Goal: Task Accomplishment & Management: Complete application form

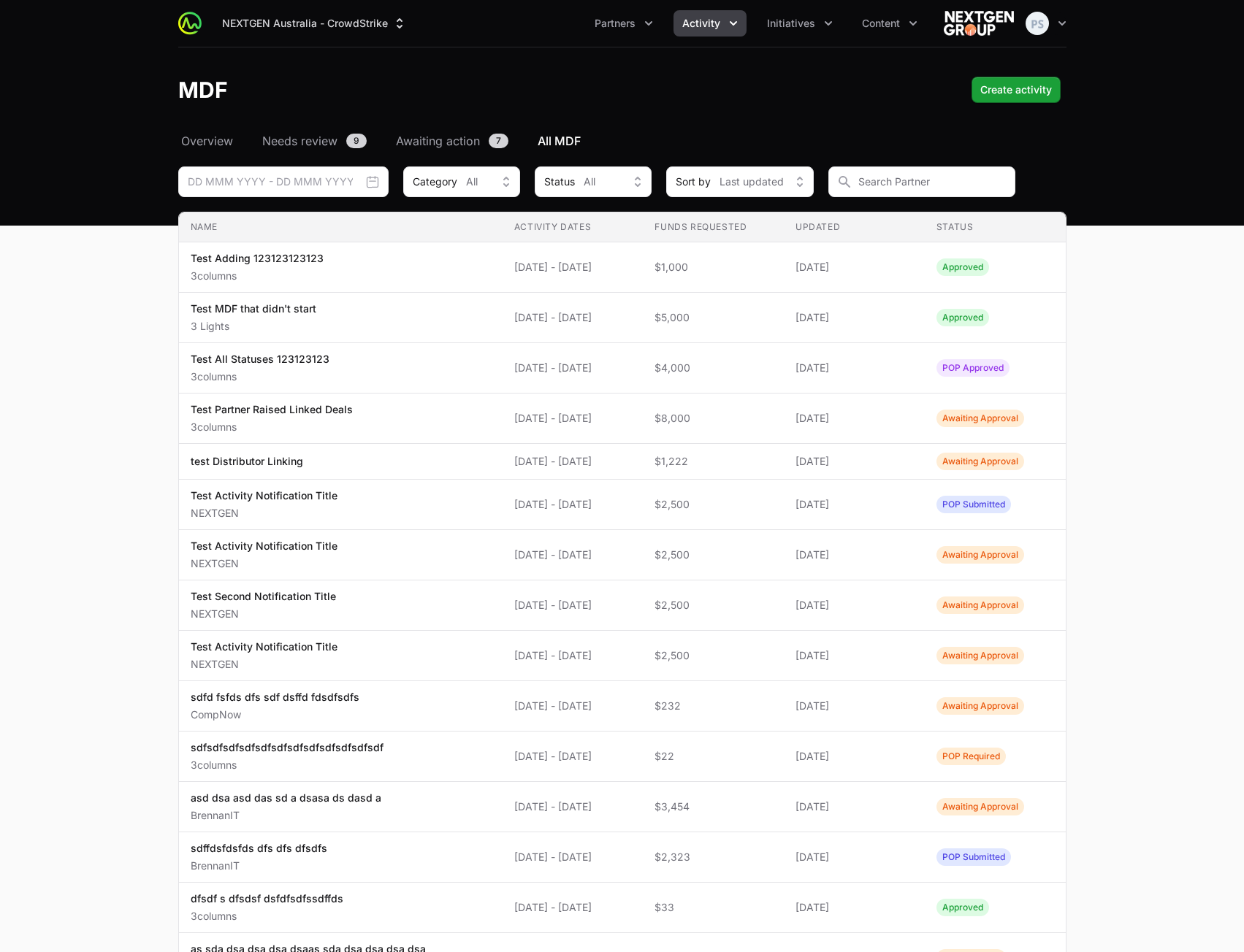
click at [706, 107] on header "MDF Create activity" at bounding box center [622, 90] width 1244 height 85
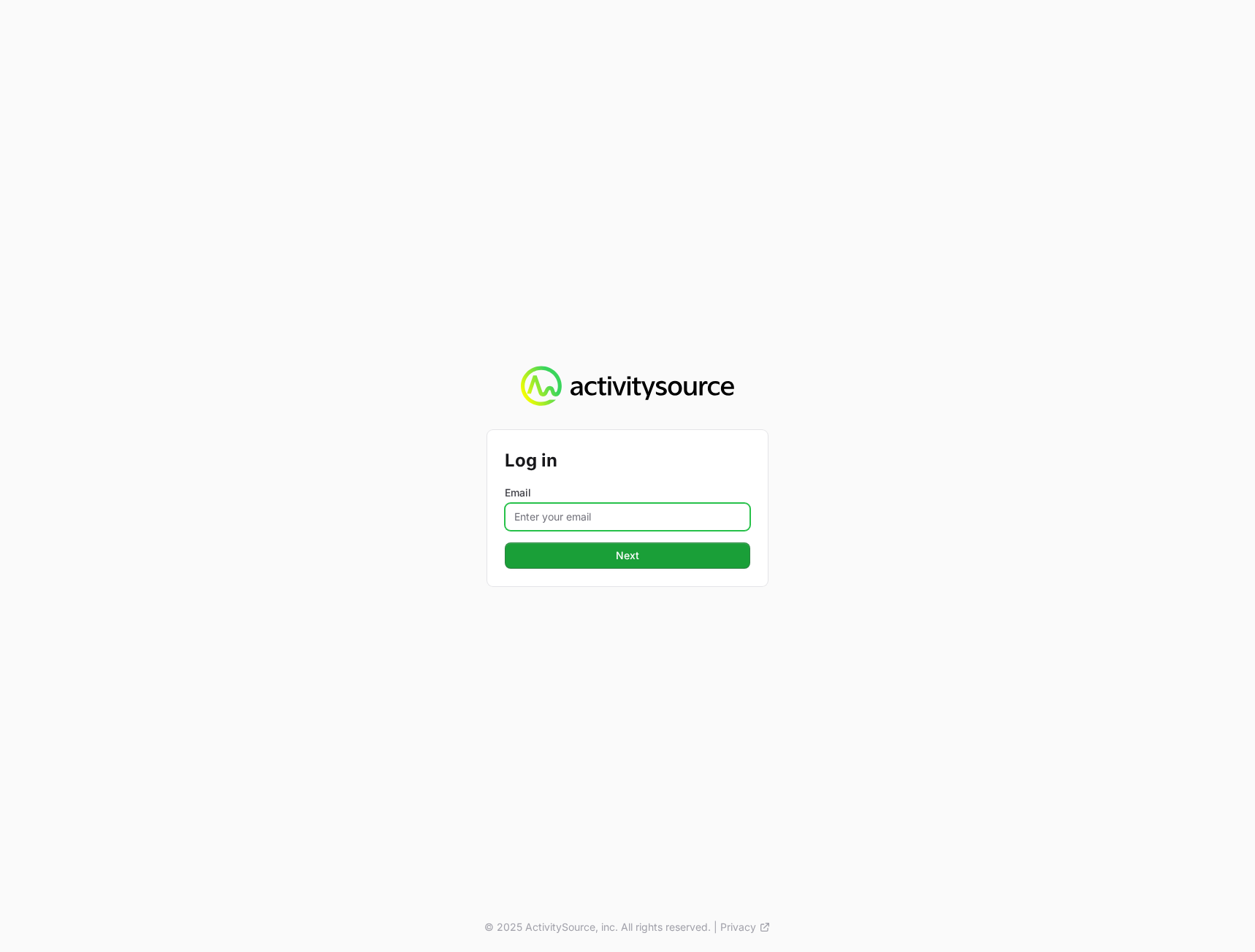
click at [592, 514] on input "Email" at bounding box center [627, 517] width 245 height 28
type input "[PERSON_NAME][EMAIL_ADDRESS][DOMAIN_NAME]"
click at [1100, 571] on div "Log in Email [PERSON_NAME][EMAIL_ADDRESS][DOMAIN_NAME] Next © 2025 ActivitySour…" at bounding box center [628, 476] width 1255 height 952
click at [613, 555] on button "Next" at bounding box center [627, 556] width 245 height 26
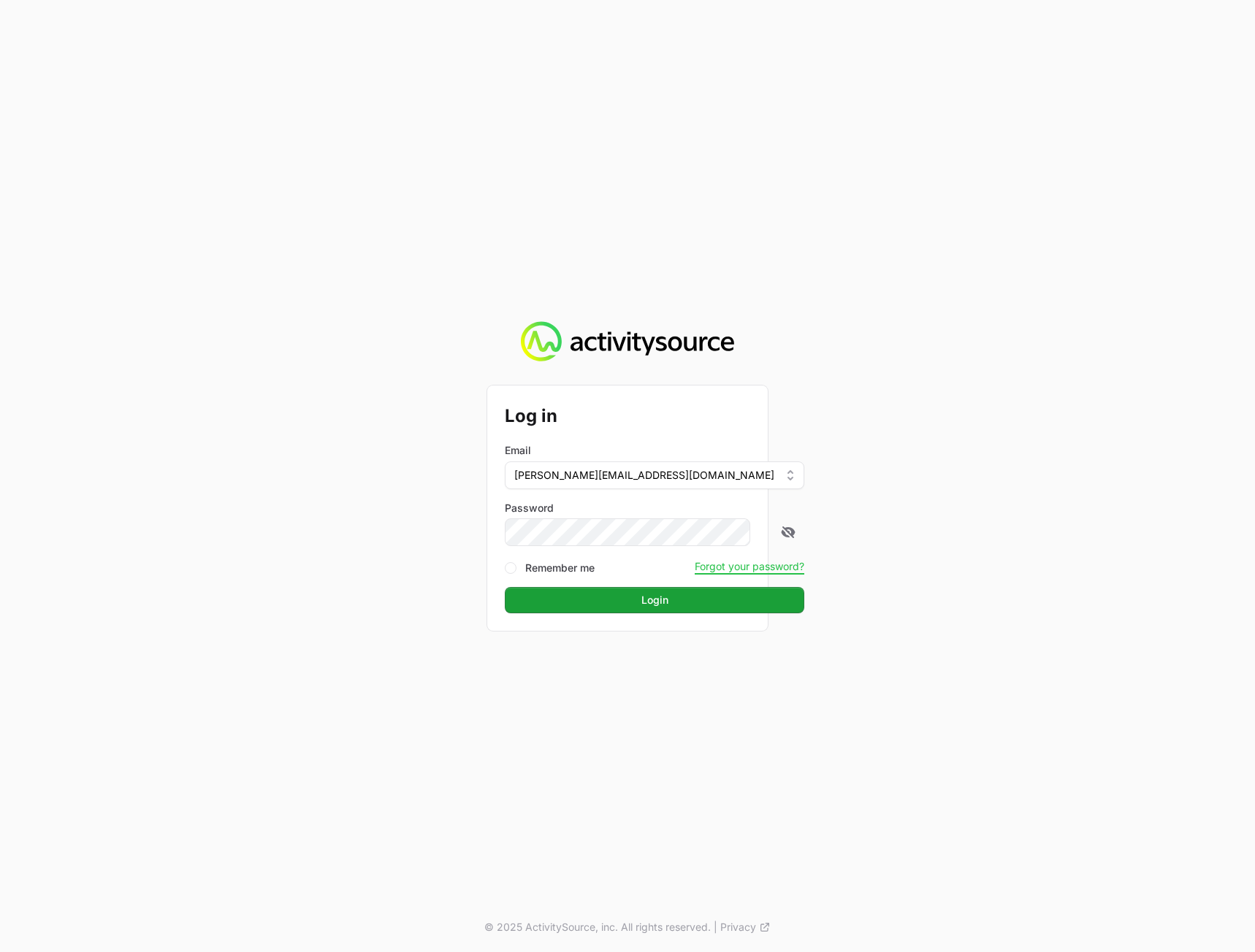
click at [1086, 484] on div "Log in Email [PERSON_NAME][EMAIL_ADDRESS][DOMAIN_NAME] Password Remember me For…" at bounding box center [628, 476] width 1255 height 952
click at [729, 595] on button "Login" at bounding box center [654, 600] width 299 height 26
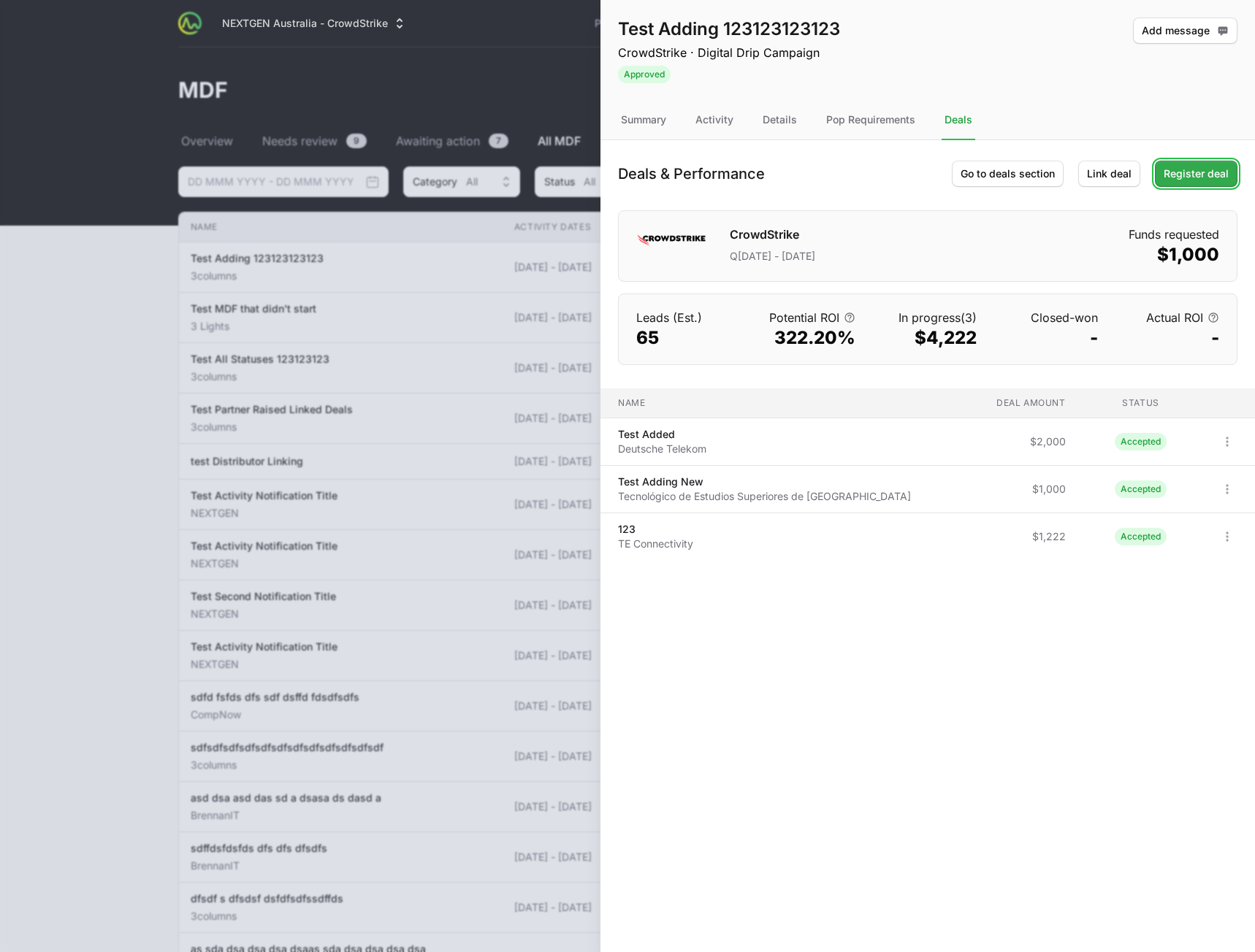
click at [1202, 174] on span "Register deal" at bounding box center [1195, 174] width 65 height 17
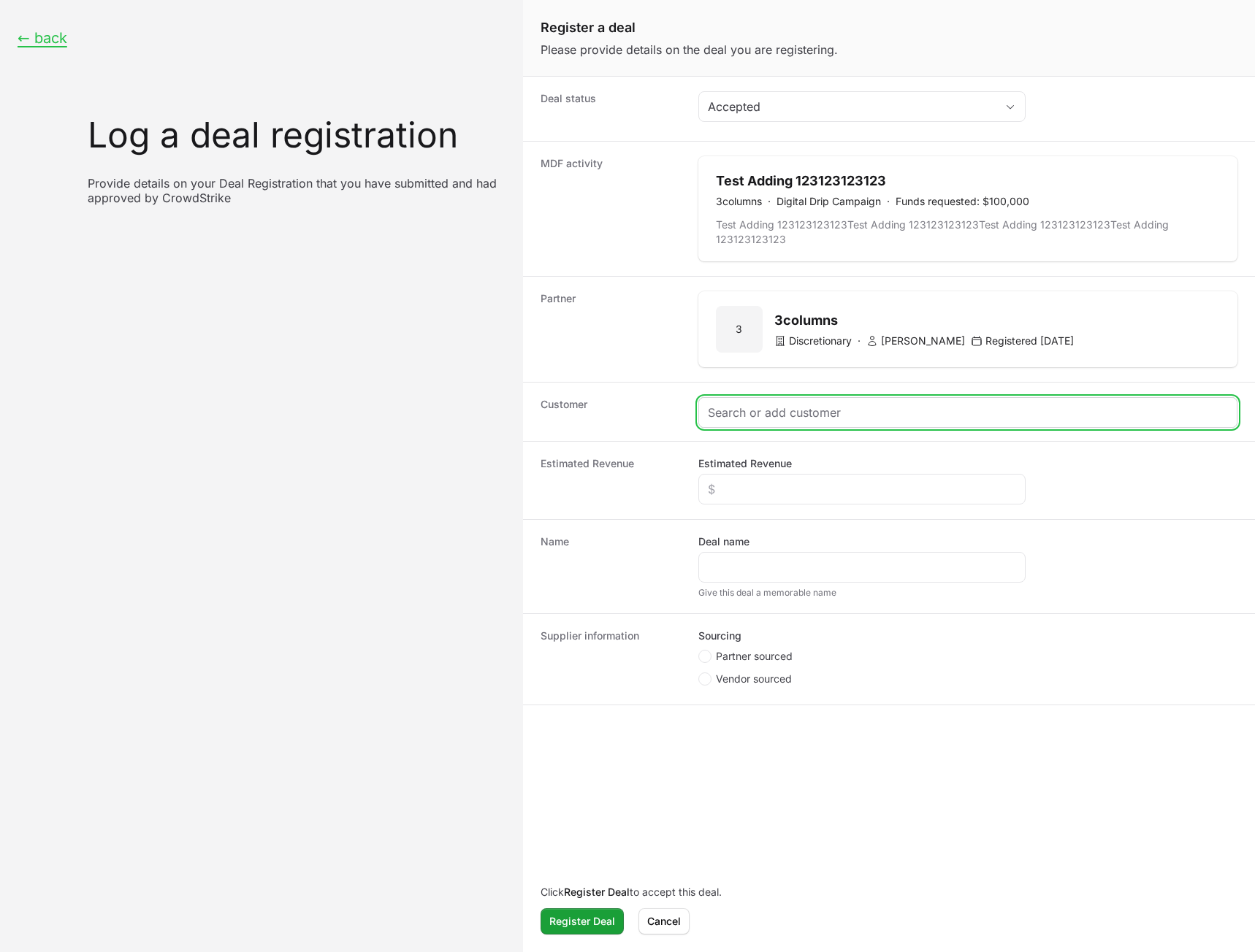
click at [737, 419] on input "Create activity form" at bounding box center [968, 413] width 520 height 17
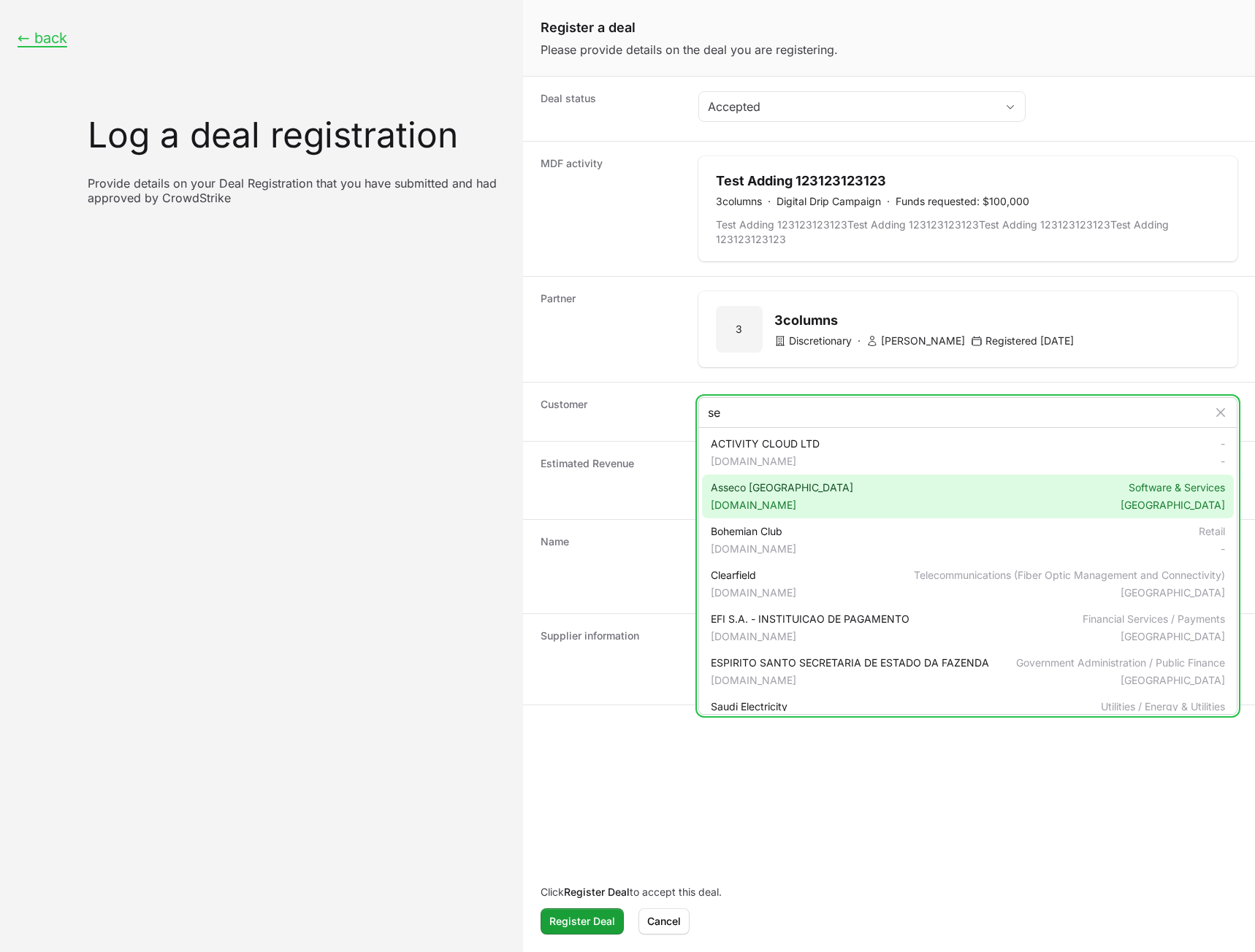
type input "se"
click at [774, 498] on span "[DOMAIN_NAME]" at bounding box center [782, 505] width 143 height 15
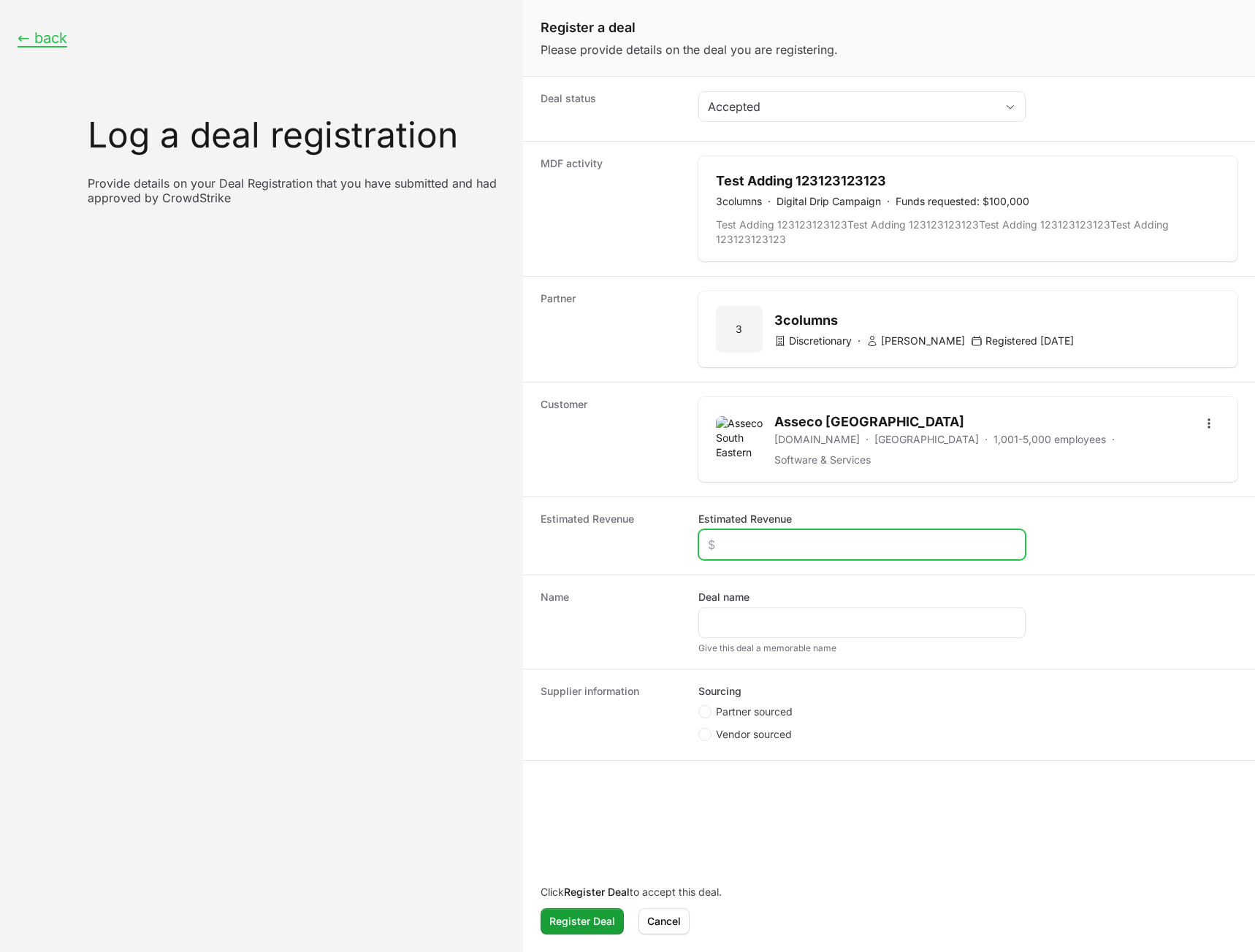
click at [772, 536] on input "Estimated Revenue" at bounding box center [862, 544] width 308 height 17
type input "$344"
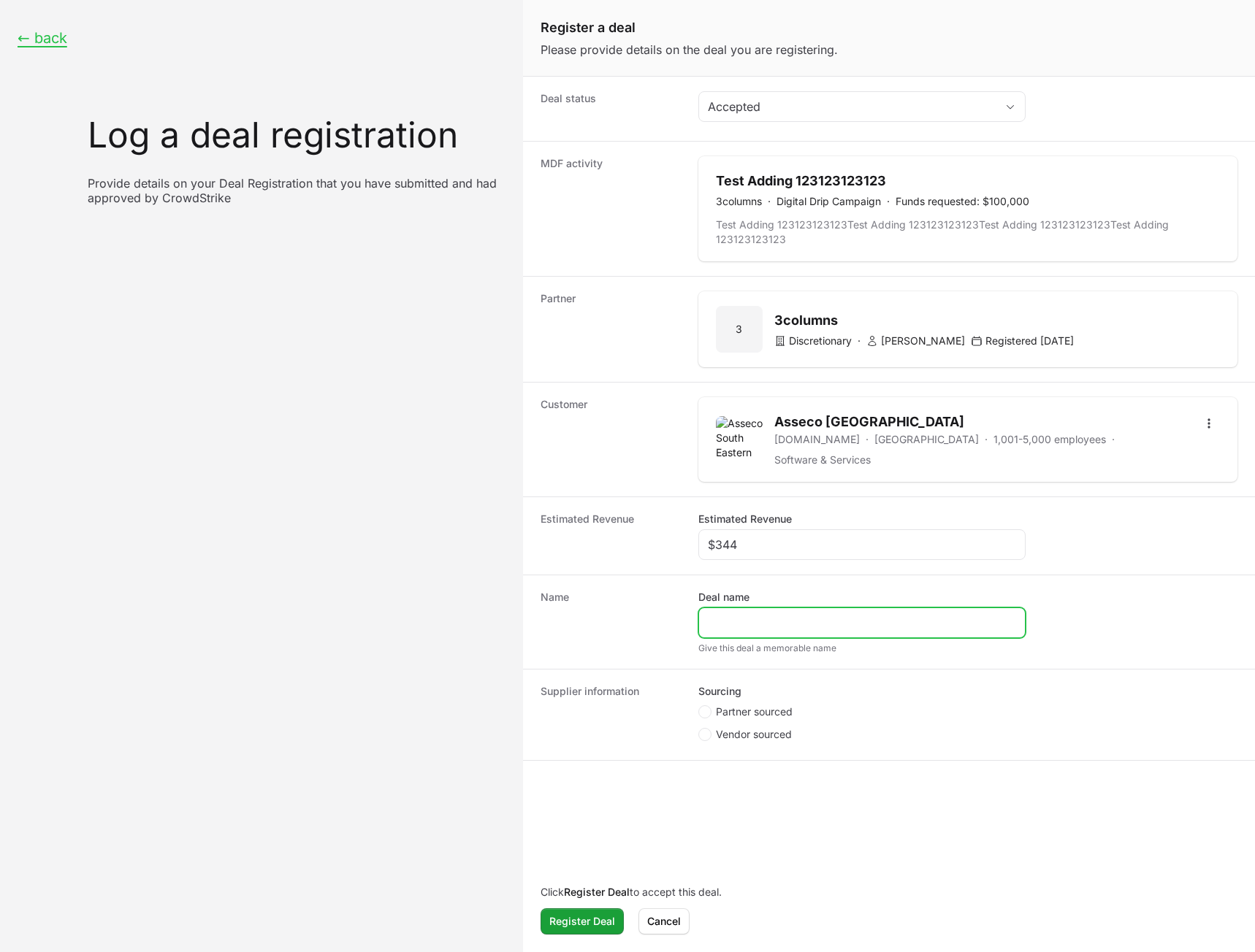
click at [756, 614] on input "Deal name" at bounding box center [862, 623] width 308 height 17
type input "test"
click at [1142, 633] on dd "Deal name test Give this deal a memorable name" at bounding box center [968, 622] width 539 height 64
drag, startPoint x: 774, startPoint y: 704, endPoint x: 782, endPoint y: 705, distance: 8.1
click at [773, 704] on span "Partner sourced" at bounding box center [754, 711] width 77 height 15
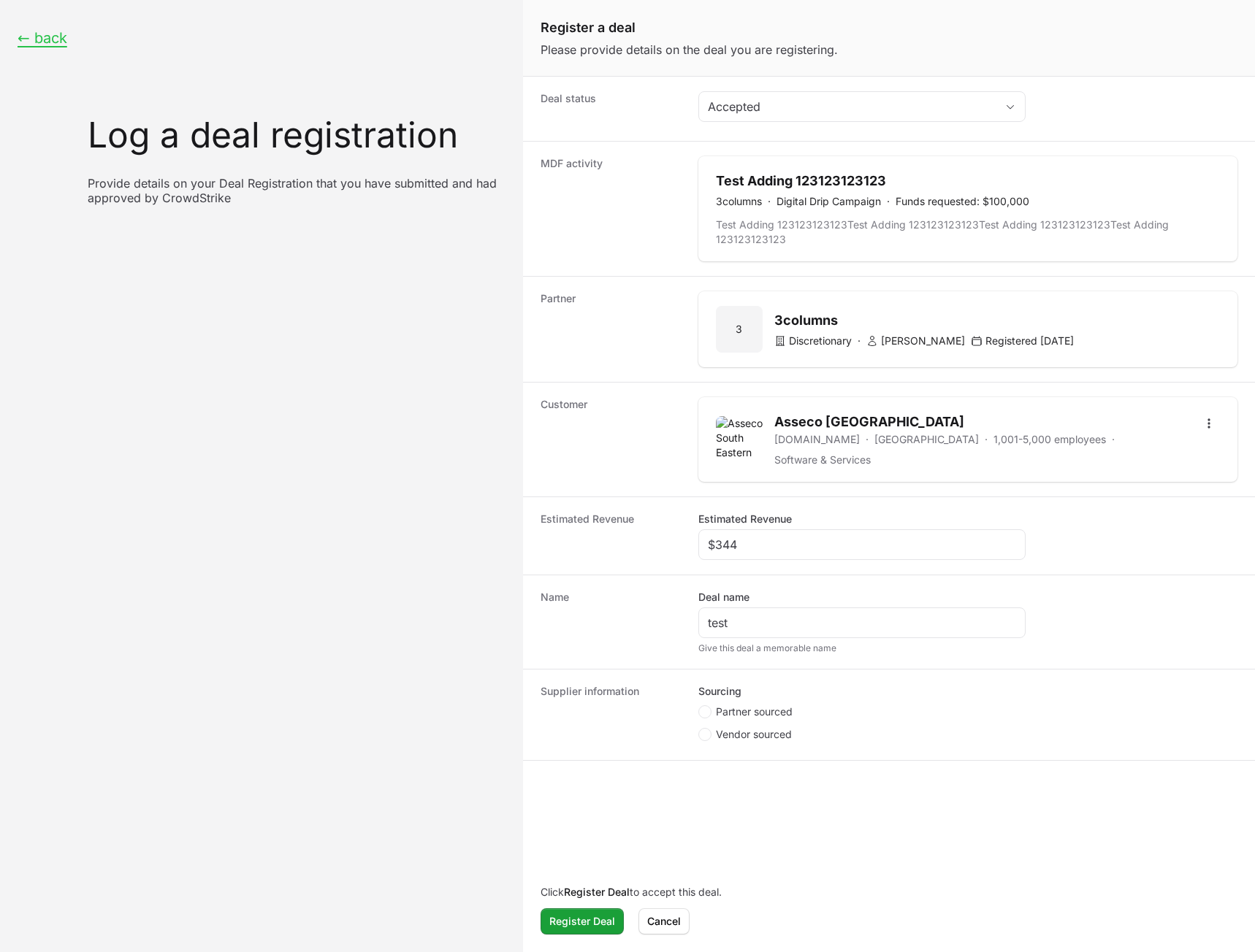
click at [730, 711] on li "Partner sourced" at bounding box center [862, 713] width 327 height 18
click at [728, 704] on span "Partner sourced" at bounding box center [754, 711] width 77 height 15
click at [699, 705] on input "Partner sourced" at bounding box center [699, 706] width 2 height 2
radio input "true"
click at [759, 782] on input "Deal registration code" at bounding box center [862, 790] width 308 height 17
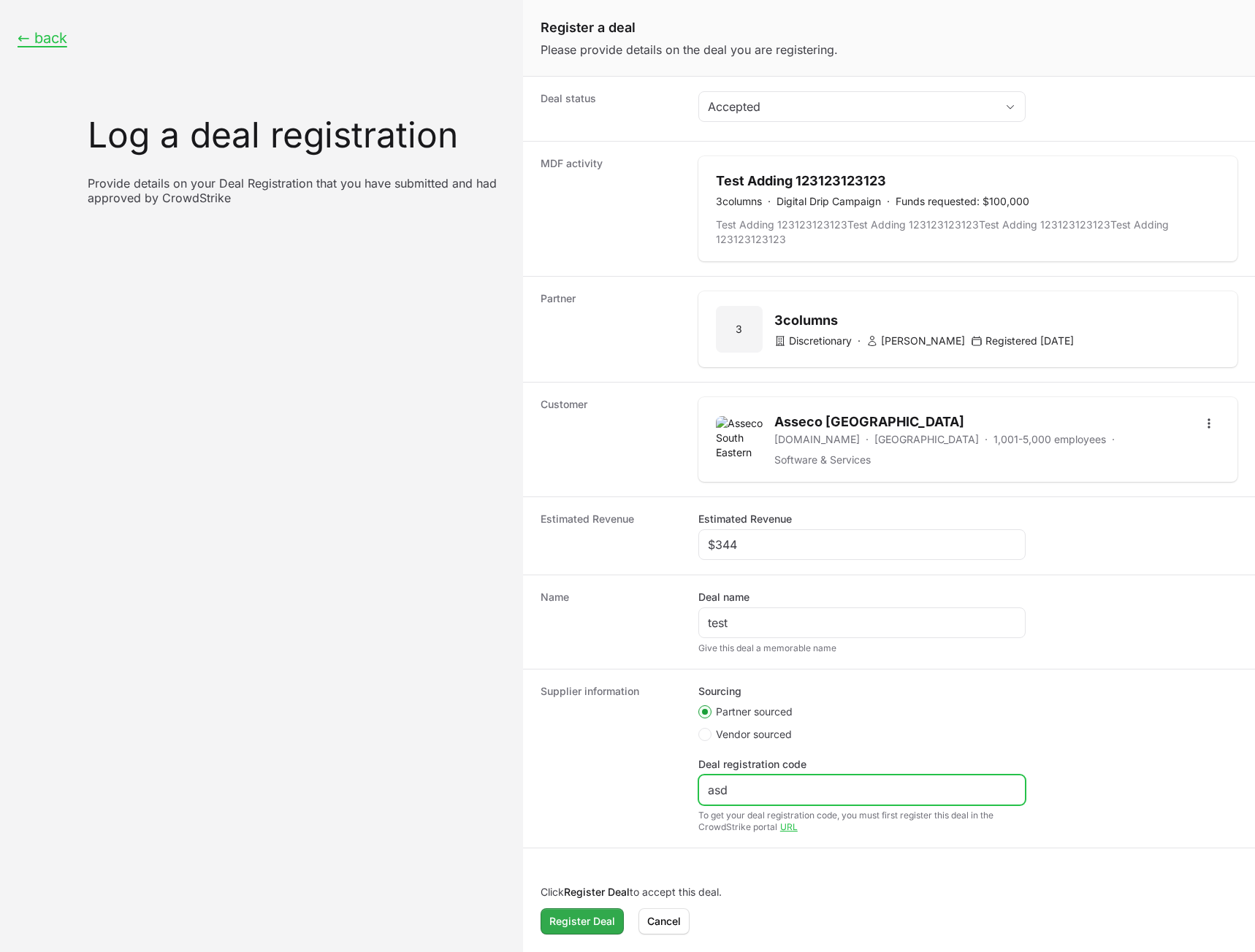
type input "asd"
click at [586, 922] on span "Register Deal" at bounding box center [582, 922] width 66 height 17
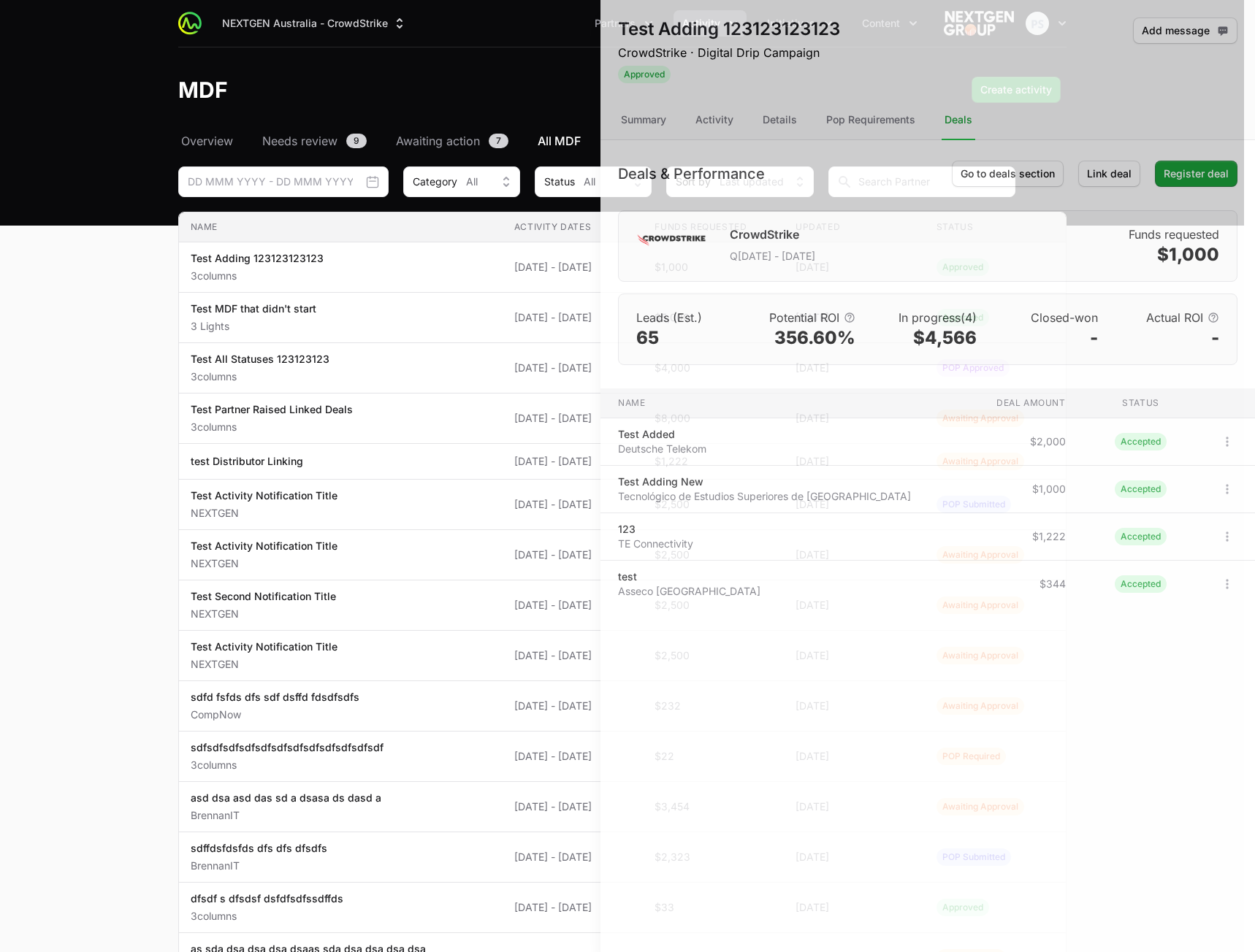
click at [154, 444] on div at bounding box center [628, 476] width 1255 height 952
